Goal: Find specific page/section: Find specific page/section

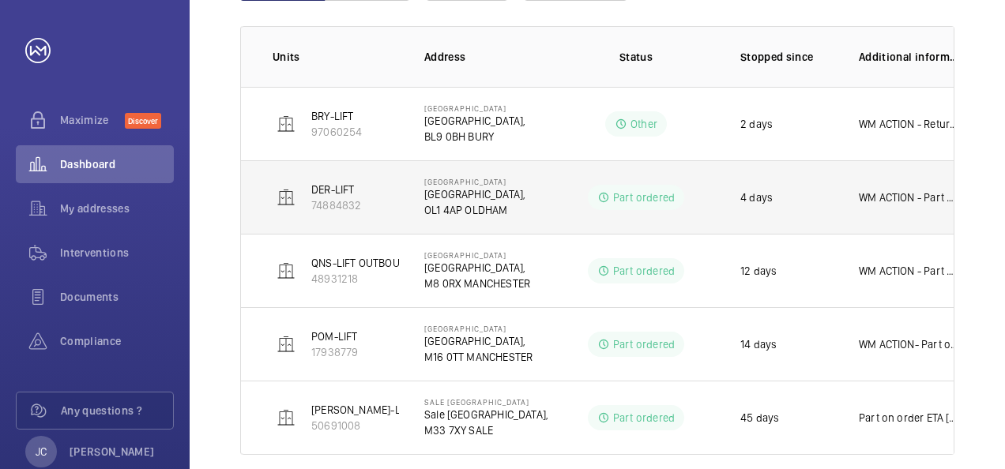
scroll to position [272, 0]
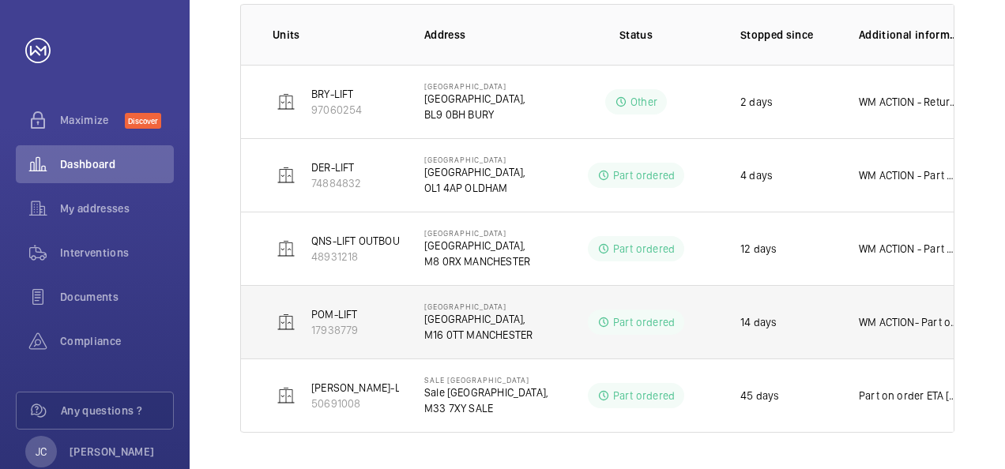
click at [466, 330] on p "M16 0TT MANCHESTER" at bounding box center [478, 335] width 108 height 16
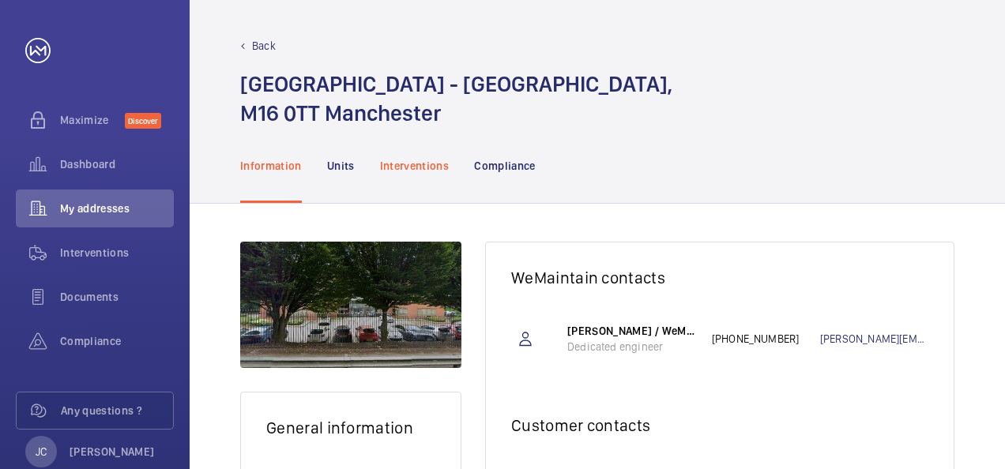
click at [422, 160] on p "Interventions" at bounding box center [415, 166] width 70 height 16
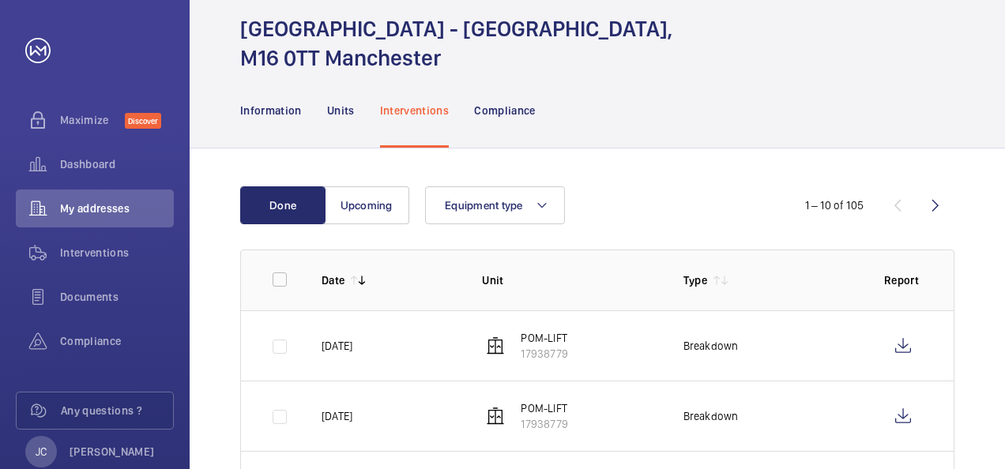
scroll to position [79, 0]
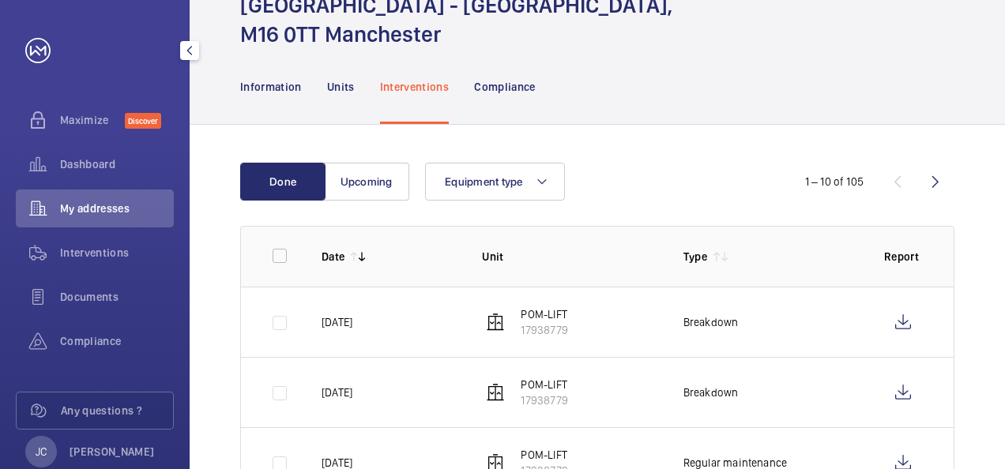
click at [79, 206] on span "My addresses" at bounding box center [117, 209] width 114 height 16
click at [81, 170] on span "Dashboard" at bounding box center [117, 164] width 114 height 16
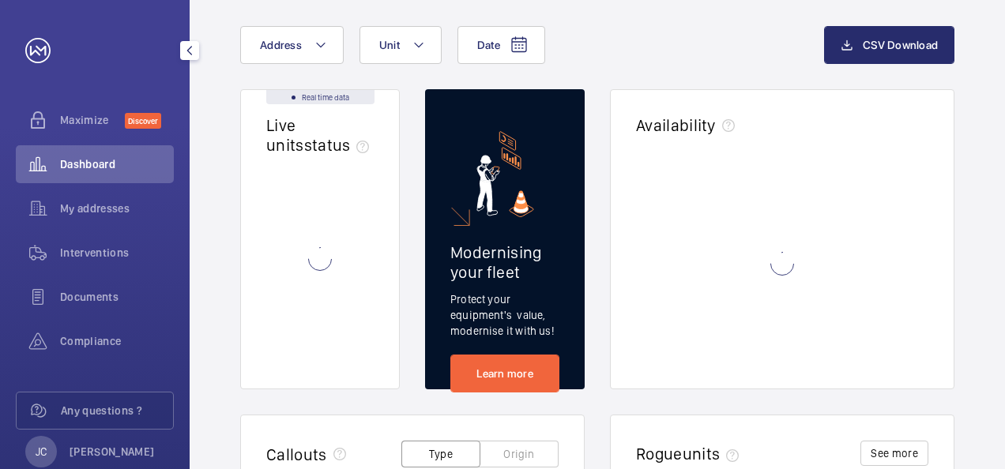
scroll to position [47, 0]
